Goal: Navigation & Orientation: Find specific page/section

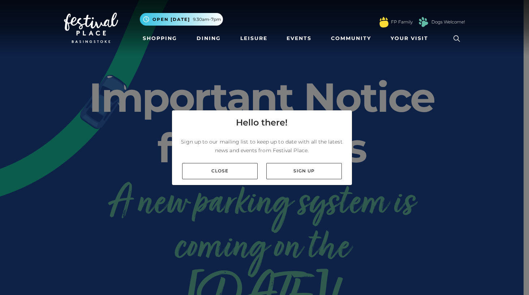
click at [228, 172] on link "Close" at bounding box center [219, 171] width 75 height 16
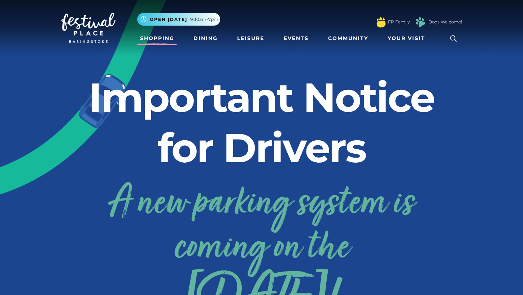
click at [151, 38] on link "Shopping" at bounding box center [157, 38] width 40 height 13
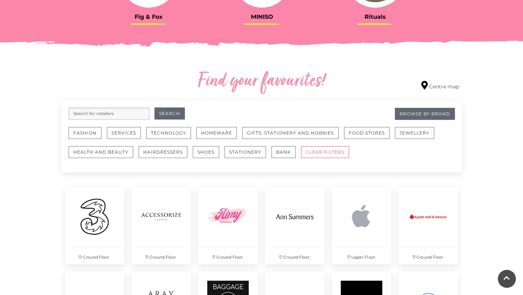
scroll to position [361, 0]
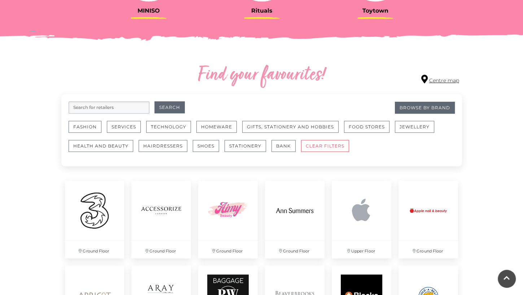
click at [435, 79] on link "Centre map" at bounding box center [440, 80] width 38 height 10
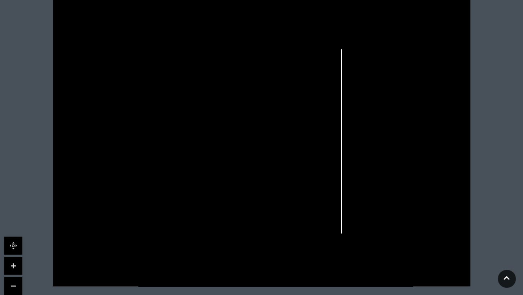
scroll to position [217, 0]
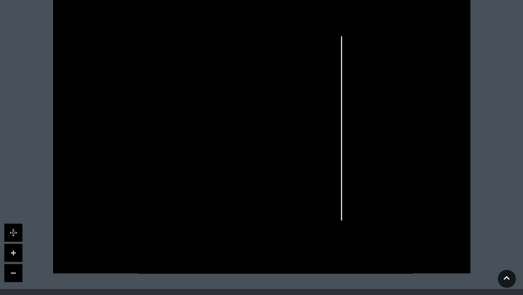
click at [9, 253] on link at bounding box center [13, 253] width 18 height 18
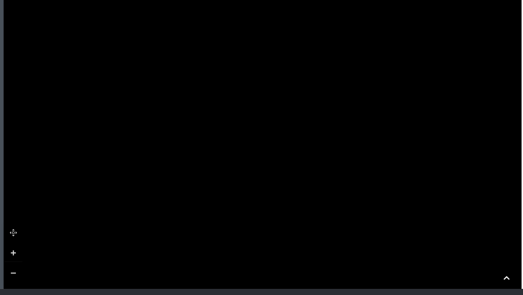
drag, startPoint x: 144, startPoint y: 232, endPoint x: 262, endPoint y: 229, distance: 117.4
click at [238, 233] on tspan "TO UPPER LEVEL" at bounding box center [238, 233] width 0 height 0
click at [18, 272] on link at bounding box center [13, 273] width 18 height 18
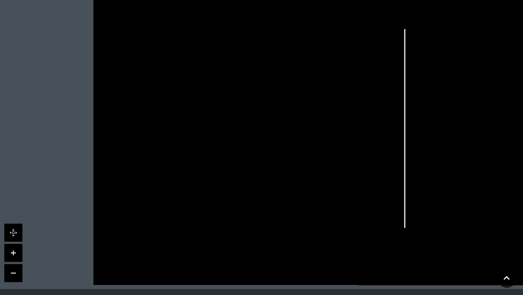
drag, startPoint x: 268, startPoint y: 235, endPoint x: 278, endPoint y: 242, distance: 11.7
click at [281, 248] on icon at bounding box center [318, 127] width 565 height 318
drag, startPoint x: 275, startPoint y: 230, endPoint x: 280, endPoint y: 245, distance: 15.3
click at [280, 245] on icon at bounding box center [318, 127] width 565 height 318
